Goal: Task Accomplishment & Management: Complete application form

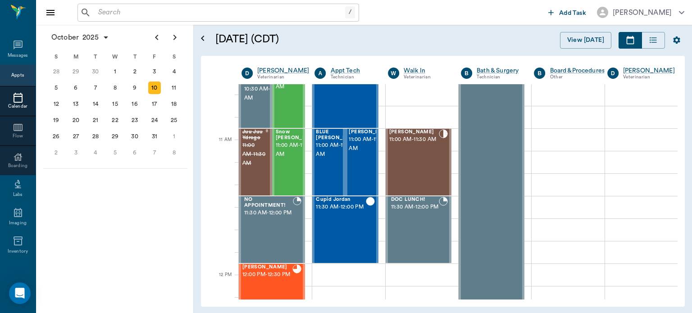
scroll to position [348, 0]
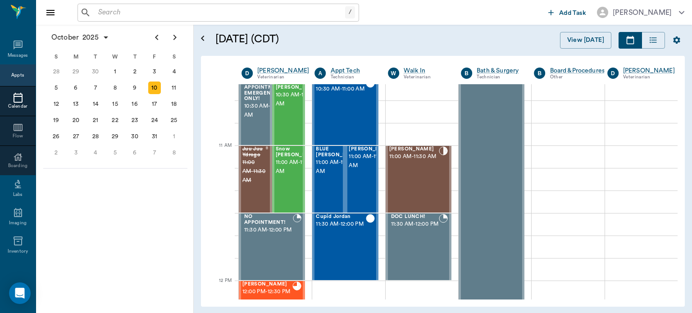
click at [418, 187] on div "[PERSON_NAME] 11:00 AM - 11:30 AM" at bounding box center [414, 179] width 50 height 66
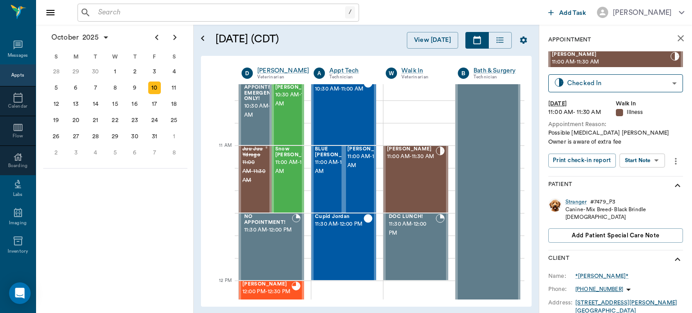
click at [651, 165] on body "/ ​ Add Task [PERSON_NAME] Nectar Messages Appts Calendar Flow Boarding Labs Im…" at bounding box center [346, 156] width 692 height 313
click at [573, 210] on div at bounding box center [346, 156] width 692 height 313
click at [576, 203] on div "Stranger" at bounding box center [576, 202] width 21 height 8
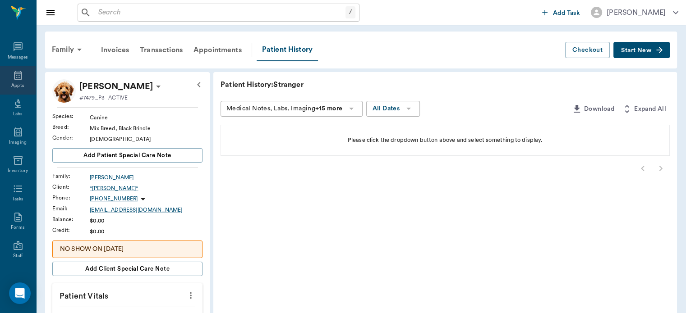
click at [14, 72] on icon at bounding box center [18, 75] width 8 height 9
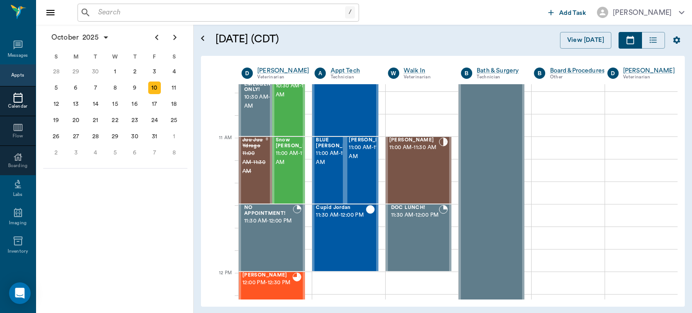
scroll to position [352, 0]
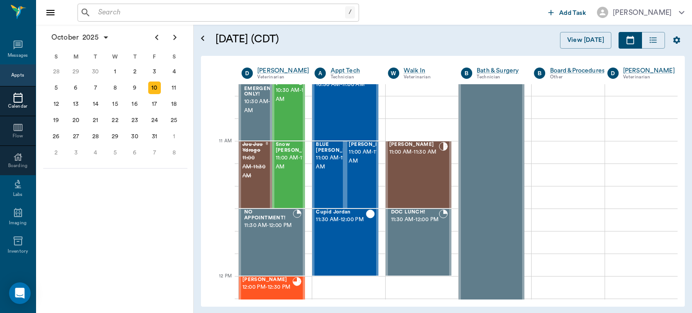
click at [408, 181] on div "[PERSON_NAME] 11:00 AM - 11:30 AM" at bounding box center [414, 175] width 50 height 66
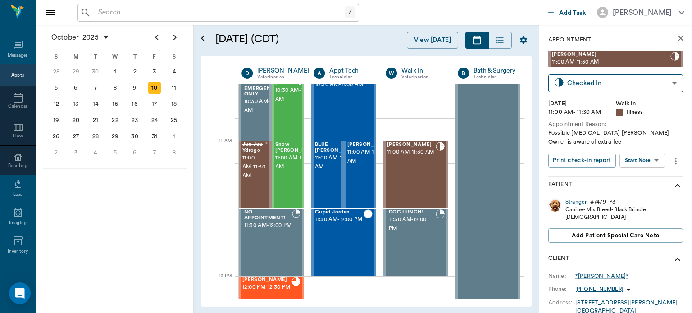
click at [651, 160] on body "/ ​ Add Task [PERSON_NAME] Nectar Messages Appts Calendar Flow Boarding Labs Im…" at bounding box center [346, 156] width 692 height 313
click at [641, 177] on button "Start SOAP" at bounding box center [632, 179] width 31 height 10
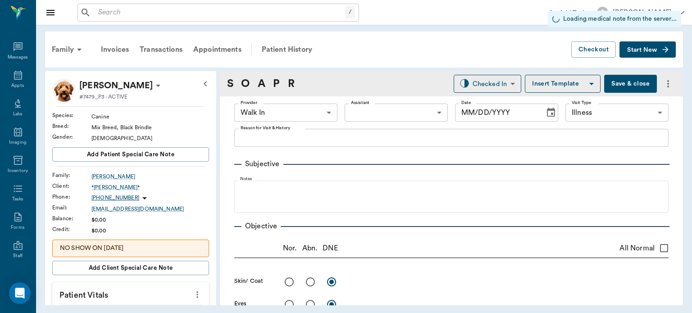
type input "63ee68728bdb516679580557"
type input "65d2be4f46e3a538d89b8c15"
type input "[DATE]"
type textarea "Possible [MEDICAL_DATA] [PERSON_NAME] Owner is aware of extra fee"
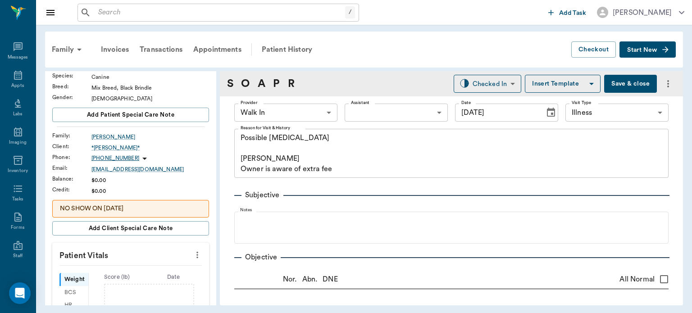
scroll to position [92, 0]
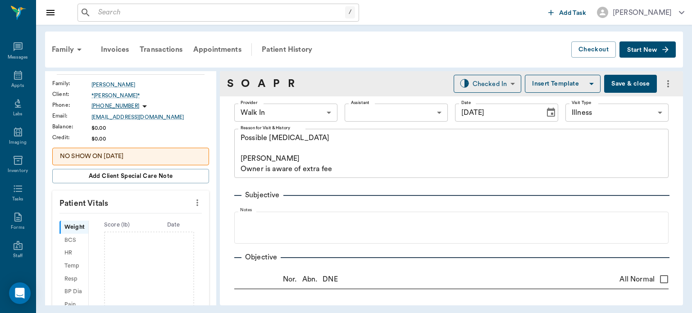
click at [305, 110] on body "/ ​ Add Task [PERSON_NAME] Nectar Messages Appts Labs Imaging Inventory Tasks F…" at bounding box center [346, 156] width 692 height 313
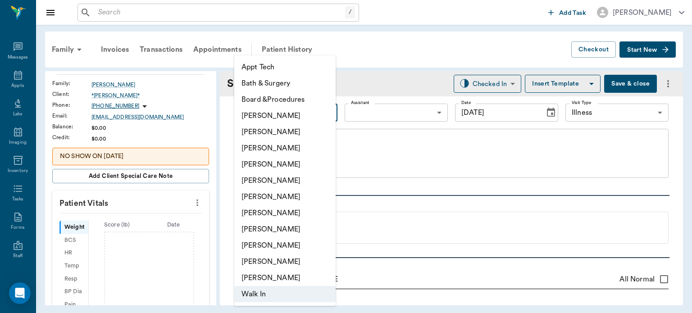
click at [281, 166] on li "[PERSON_NAME]" at bounding box center [284, 164] width 101 height 16
type input "63ec2f075fda476ae8351a4d"
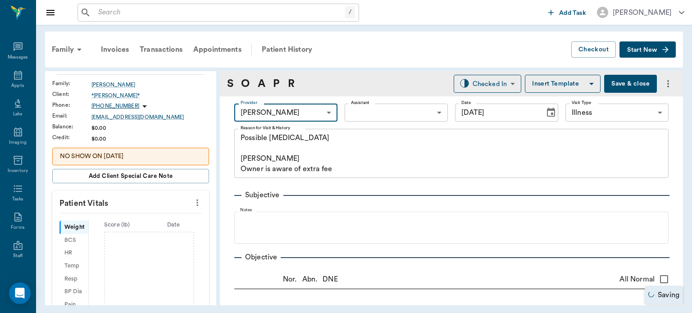
click at [381, 115] on body "/ ​ Add Task [PERSON_NAME] Nectar Messages Appts Labs Imaging Inventory Tasks F…" at bounding box center [346, 156] width 692 height 313
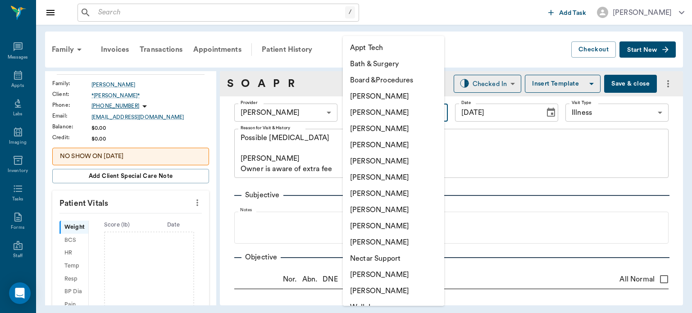
click at [380, 211] on li "[PERSON_NAME]" at bounding box center [393, 210] width 101 height 16
type input "63ec2e7e52e12b0ba117b124"
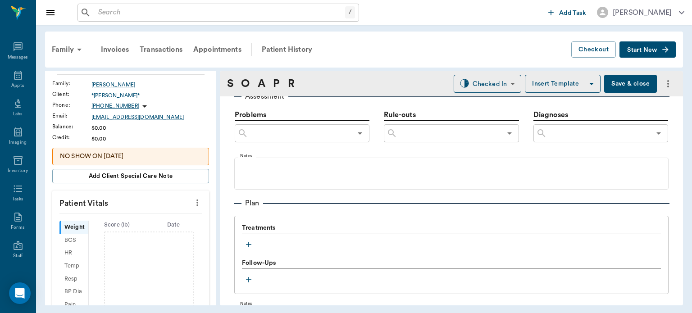
scroll to position [568, 0]
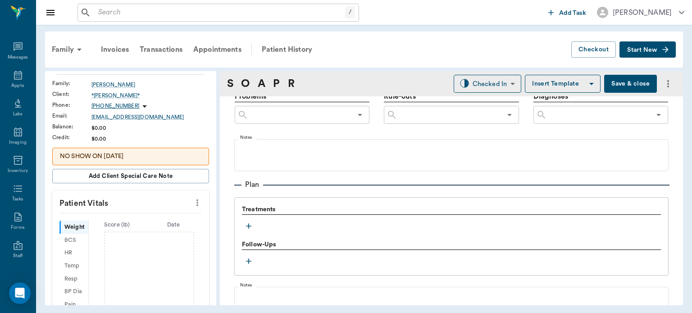
click at [250, 231] on button "button" at bounding box center [249, 227] width 14 height 14
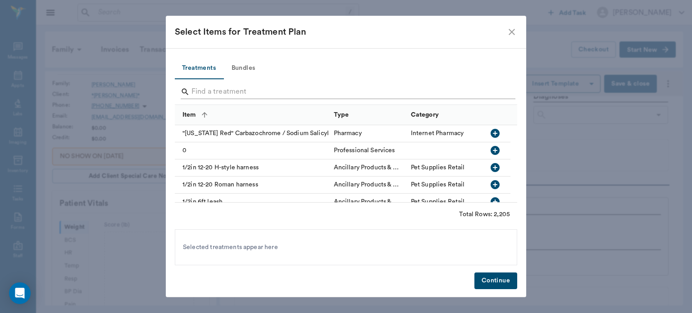
click at [193, 94] on input "Search" at bounding box center [347, 92] width 311 height 14
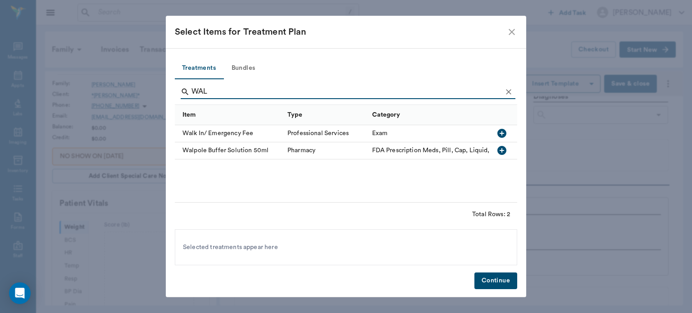
type input "WAL"
click at [501, 133] on icon "button" at bounding box center [502, 133] width 11 height 11
click at [496, 286] on button "Continue" at bounding box center [496, 281] width 43 height 17
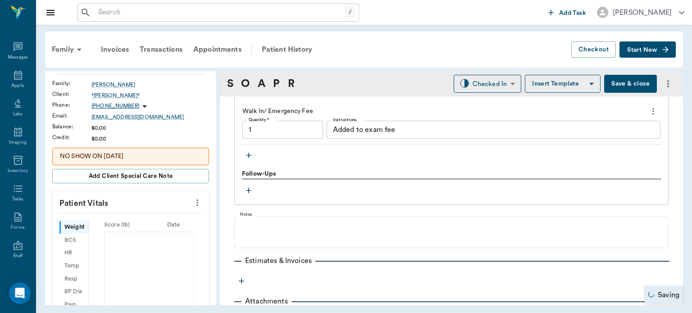
type input "1.00"
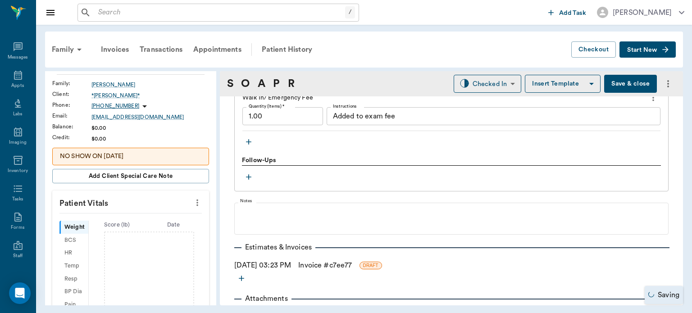
scroll to position [725, 0]
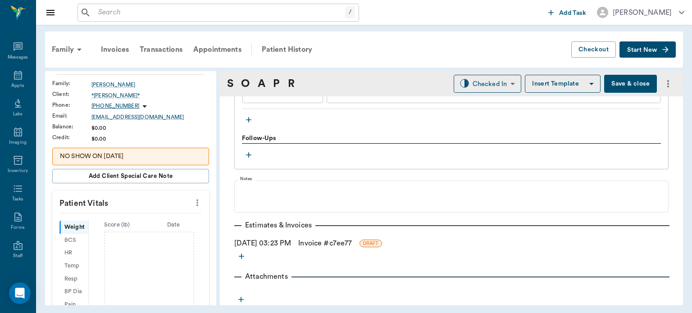
click at [250, 119] on icon "button" at bounding box center [248, 119] width 9 height 9
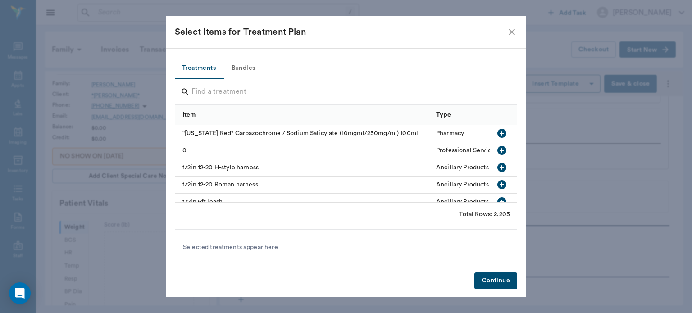
click at [213, 92] on input "Search" at bounding box center [347, 92] width 311 height 14
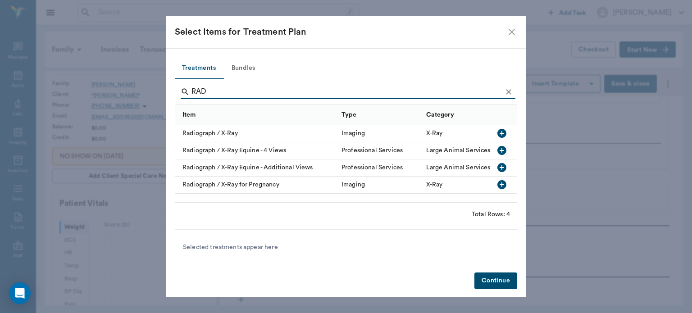
type input "RAD"
click at [503, 134] on icon "button" at bounding box center [502, 133] width 9 height 9
click at [492, 283] on button "Continue" at bounding box center [496, 281] width 43 height 17
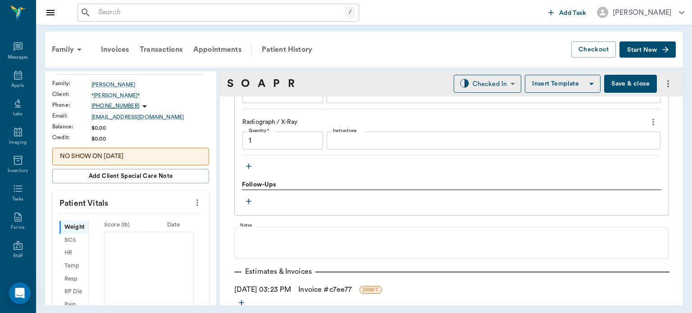
type input "1.00"
click at [248, 165] on icon "button" at bounding box center [248, 166] width 5 height 5
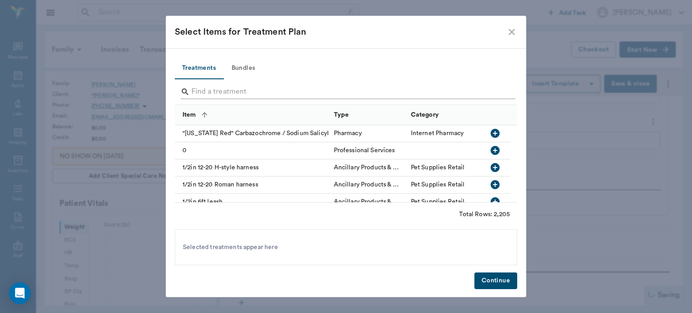
click at [213, 94] on input "Search" at bounding box center [347, 92] width 311 height 14
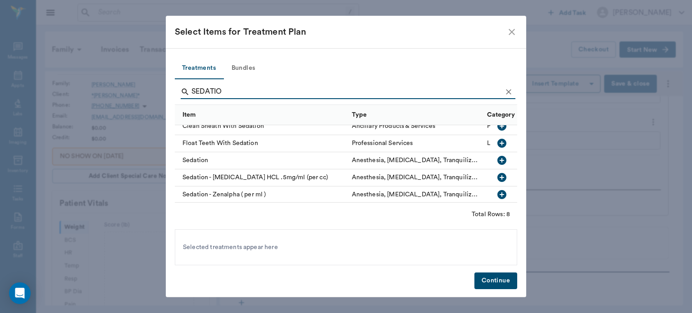
scroll to position [6, 0]
type input "SEDATIO"
click at [498, 178] on icon "button" at bounding box center [502, 178] width 9 height 9
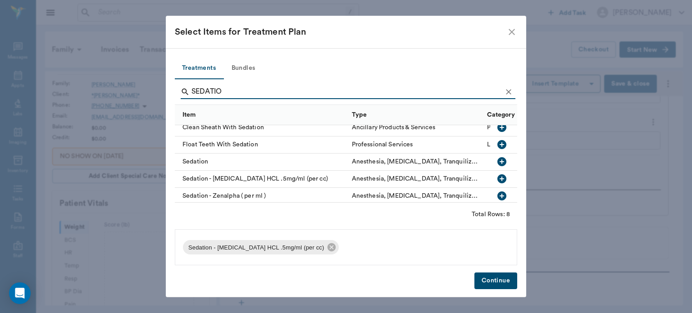
click at [493, 285] on button "Continue" at bounding box center [496, 281] width 43 height 17
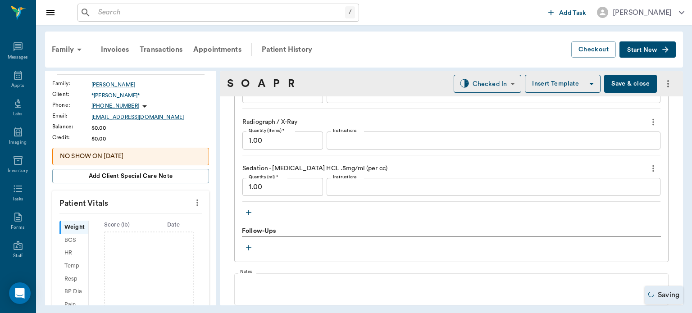
click at [255, 184] on input "1.00" at bounding box center [282, 187] width 81 height 18
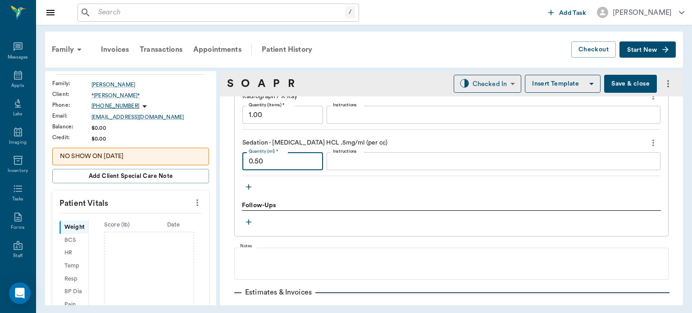
scroll to position [745, 0]
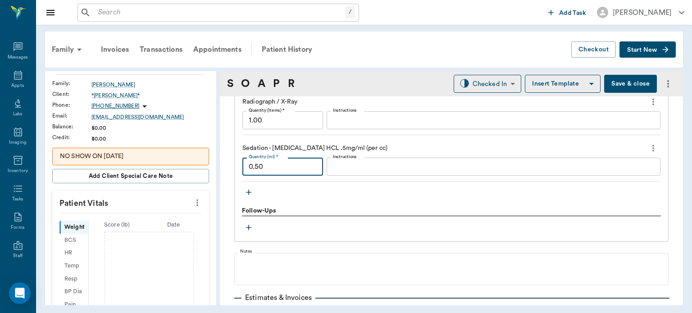
type input "0.50"
click at [249, 192] on icon "button" at bounding box center [248, 192] width 5 height 5
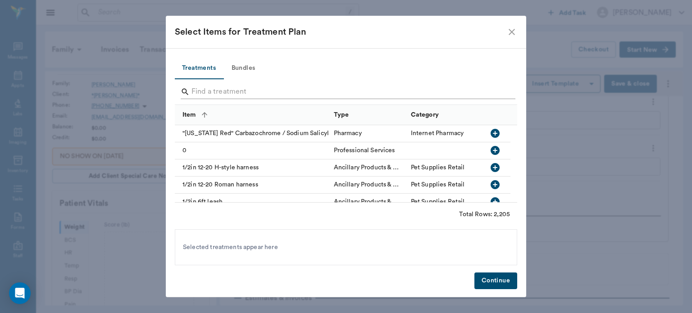
click at [197, 94] on input "Search" at bounding box center [347, 92] width 311 height 14
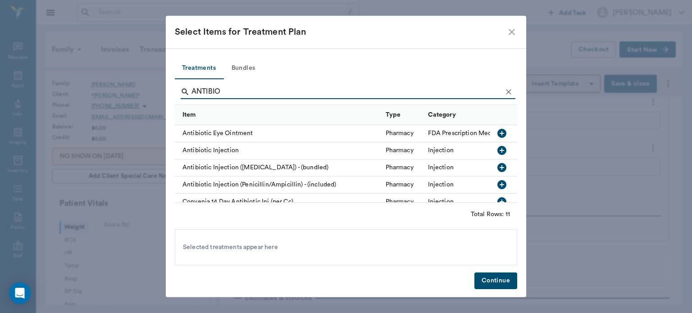
type input "ANTIBIO"
click at [497, 154] on icon "button" at bounding box center [502, 150] width 11 height 11
click at [490, 283] on button "Continue" at bounding box center [496, 281] width 43 height 17
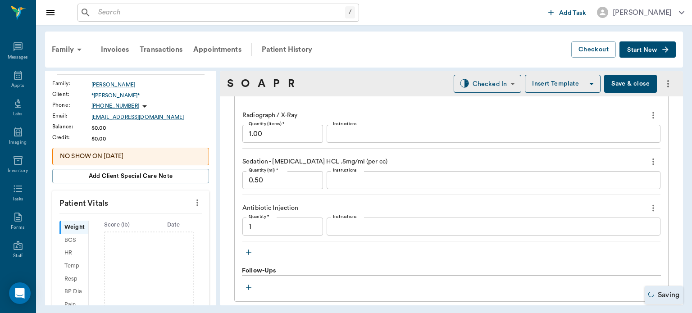
type input "1.00"
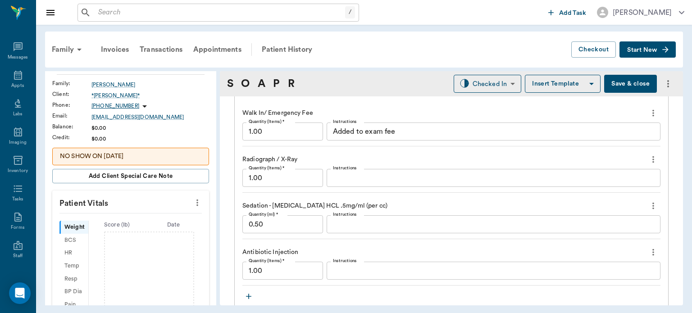
scroll to position [748, 0]
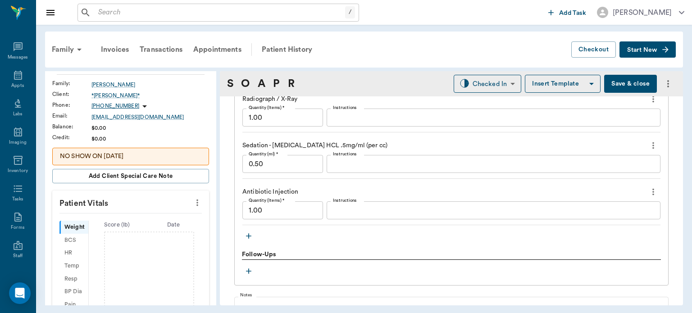
click at [251, 234] on icon "button" at bounding box center [248, 236] width 9 height 9
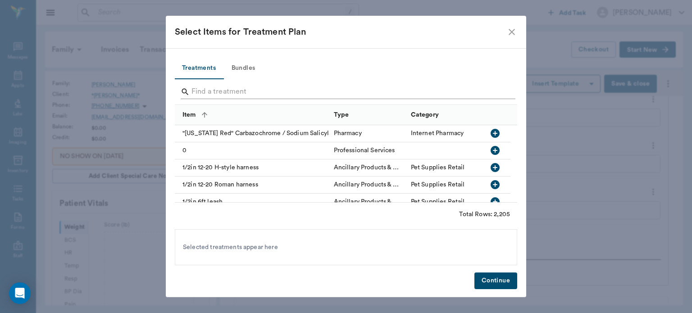
click at [200, 89] on input "Search" at bounding box center [347, 92] width 311 height 14
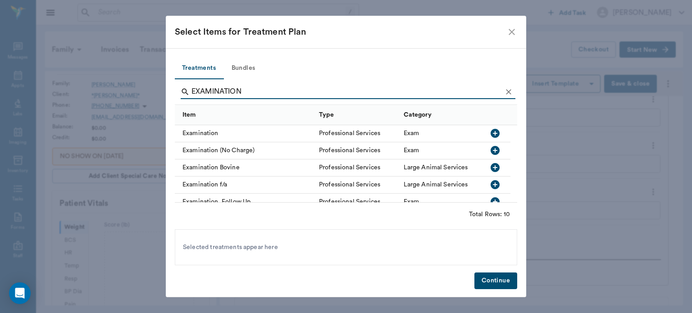
type input "EXAMINATION"
click at [497, 133] on icon "button" at bounding box center [495, 133] width 11 height 11
click at [498, 284] on button "Continue" at bounding box center [496, 281] width 43 height 17
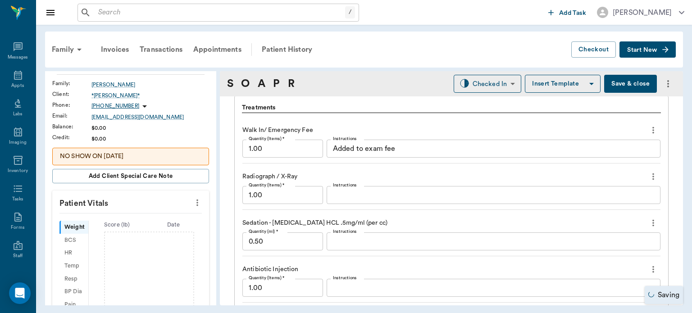
type input "1.00"
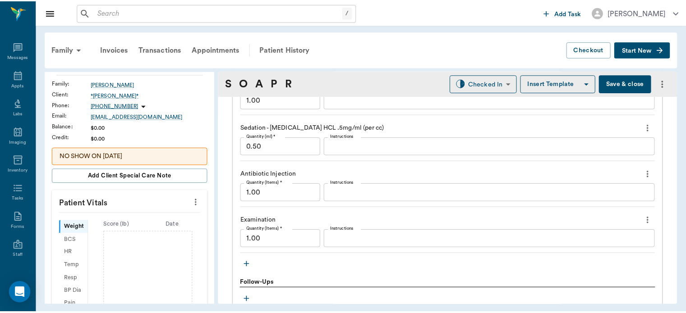
scroll to position [765, 0]
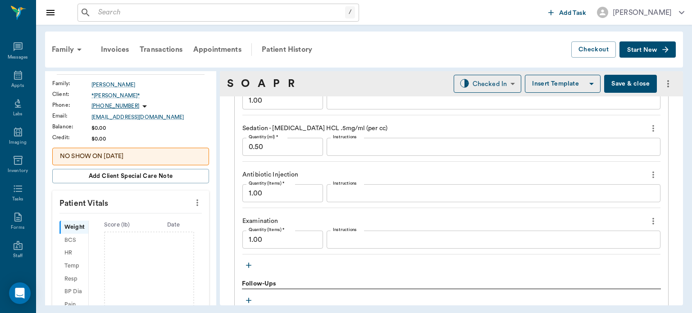
click at [615, 80] on button "Save & close" at bounding box center [630, 84] width 53 height 18
